Goal: Information Seeking & Learning: Learn about a topic

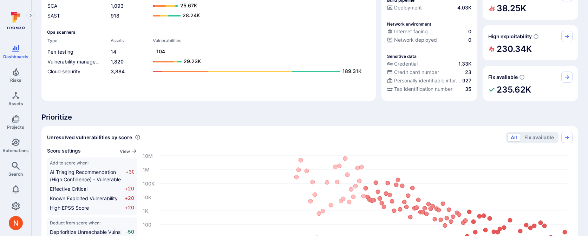
scroll to position [102, 0]
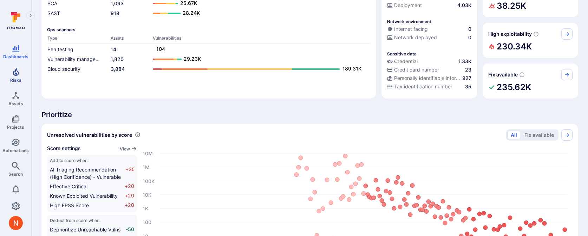
click at [12, 79] on span "Risks" at bounding box center [15, 80] width 11 height 5
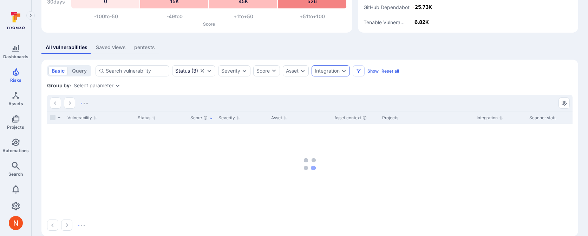
click at [335, 70] on div "Integration" at bounding box center [327, 71] width 25 height 6
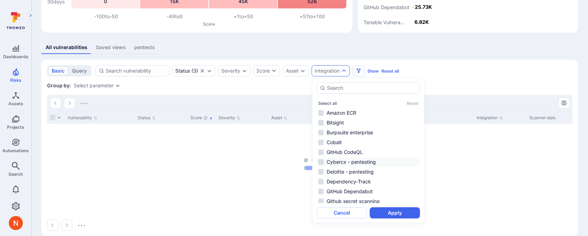
scroll to position [10, 0]
click at [359, 152] on li "Cybercx - pentesting" at bounding box center [368, 152] width 103 height 8
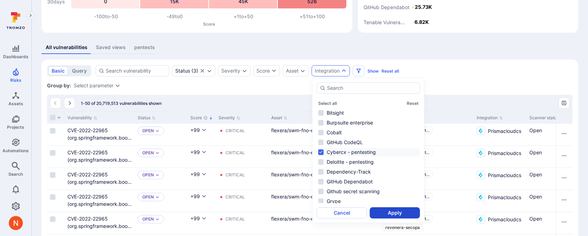
click at [382, 215] on button "Apply" at bounding box center [395, 213] width 50 height 11
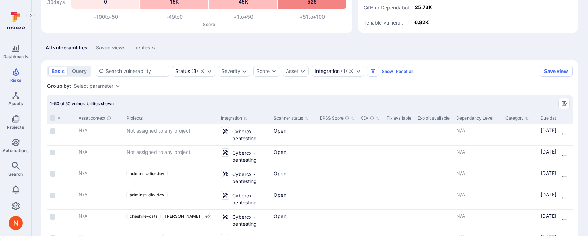
scroll to position [0, 394]
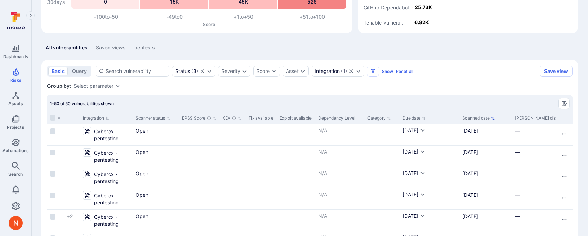
click at [478, 118] on button "Scanned date" at bounding box center [478, 119] width 33 height 6
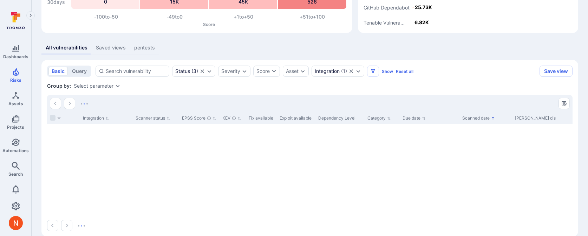
click at [478, 118] on button "Scanned date" at bounding box center [478, 119] width 33 height 6
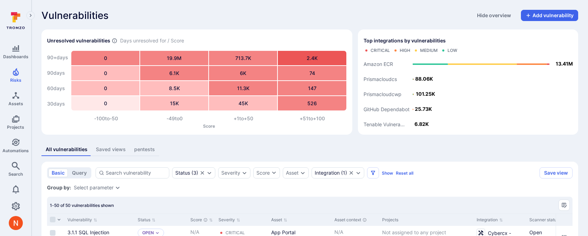
scroll to position [1, 0]
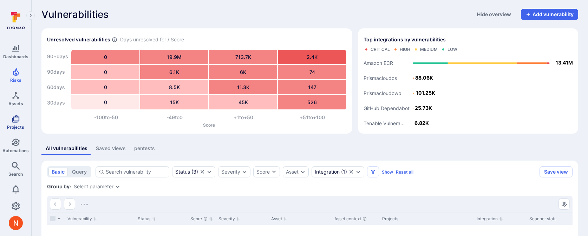
scroll to position [102, 0]
